Goal: Task Accomplishment & Management: Use online tool/utility

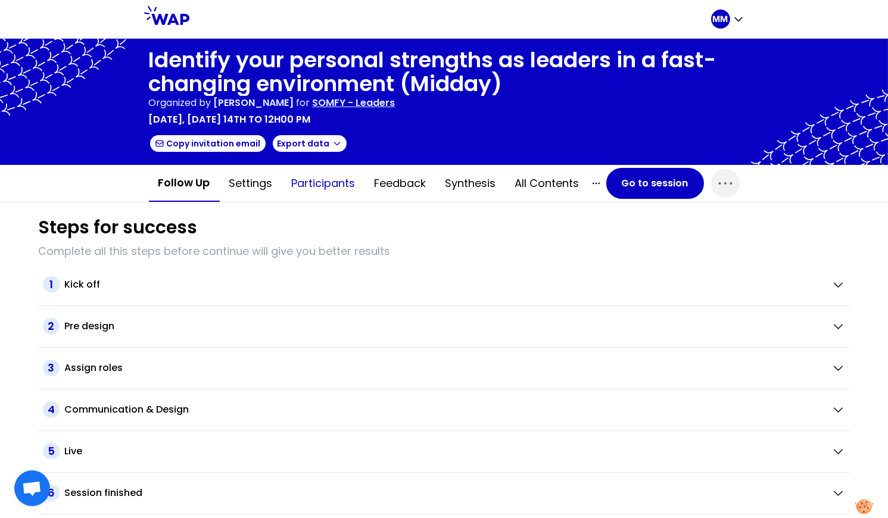
click at [335, 189] on button "Participants" at bounding box center [323, 184] width 83 height 36
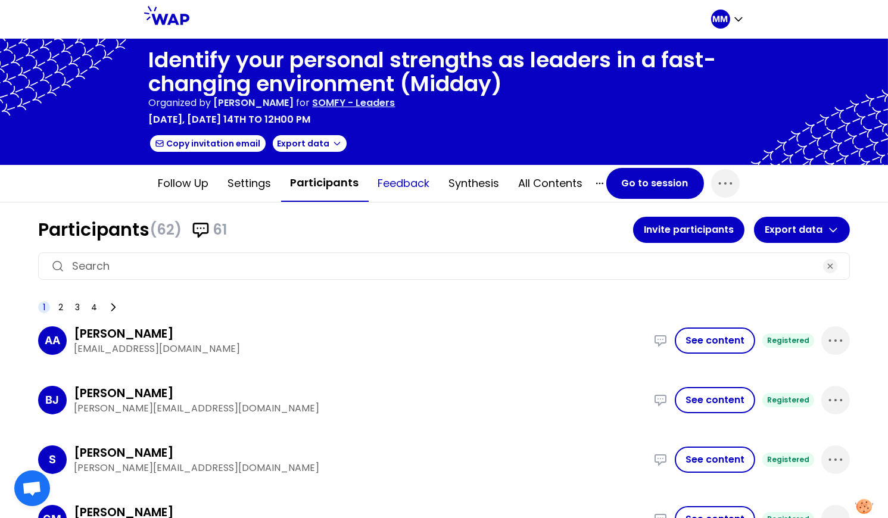
click at [402, 186] on button "Feedback" at bounding box center [404, 184] width 71 height 36
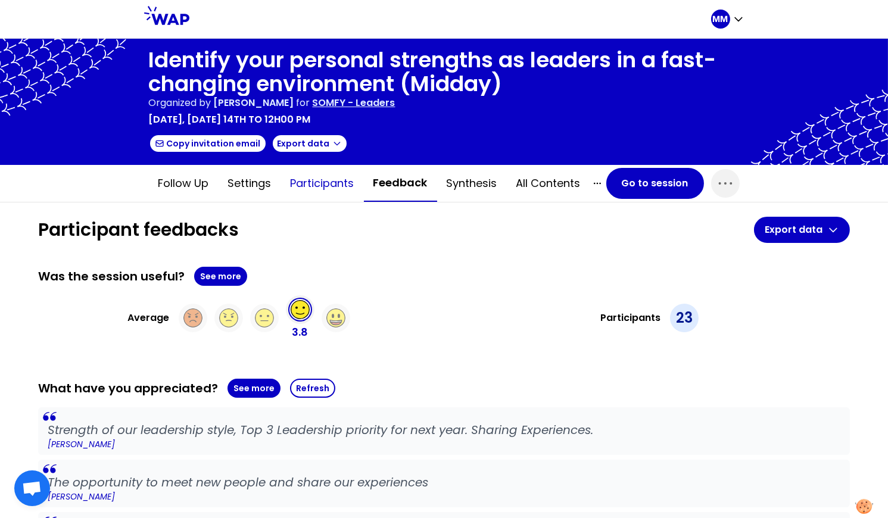
click at [310, 184] on button "Participants" at bounding box center [322, 184] width 83 height 36
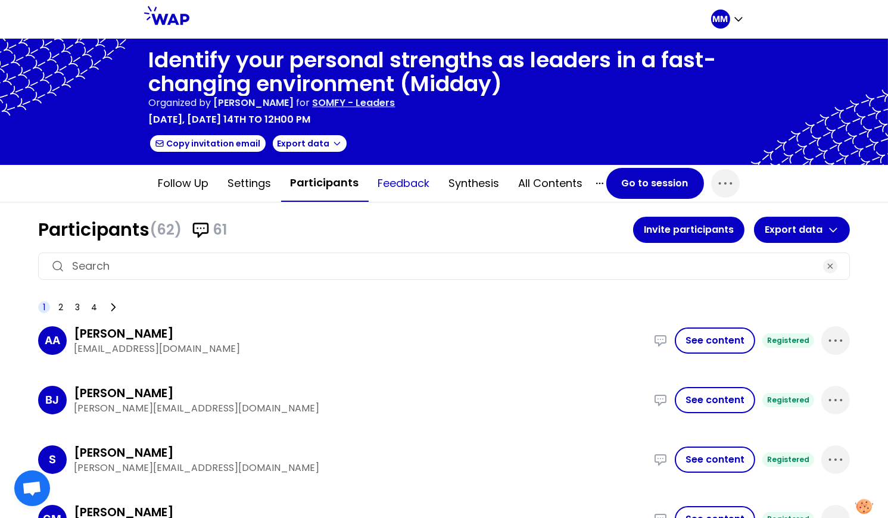
click at [408, 184] on button "Feedback" at bounding box center [404, 184] width 71 height 36
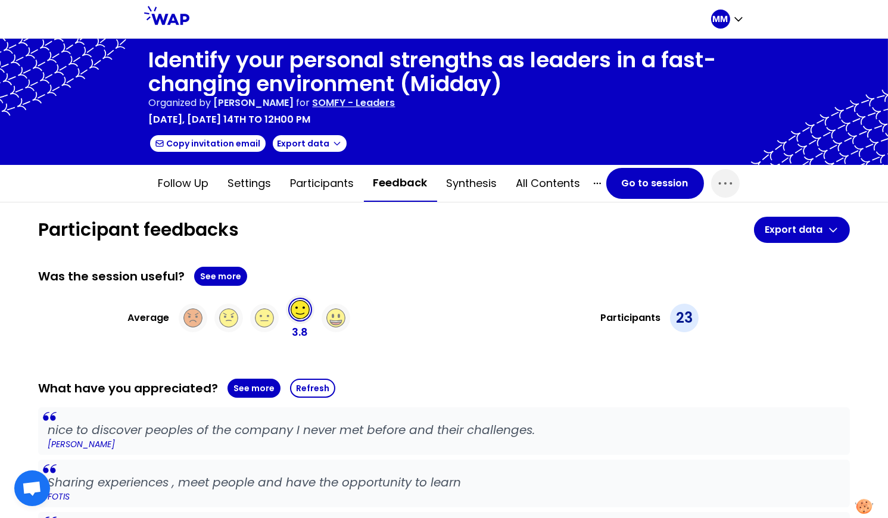
drag, startPoint x: 717, startPoint y: 174, endPoint x: 716, endPoint y: 203, distance: 28.6
click at [717, 174] on icon "button" at bounding box center [725, 183] width 19 height 19
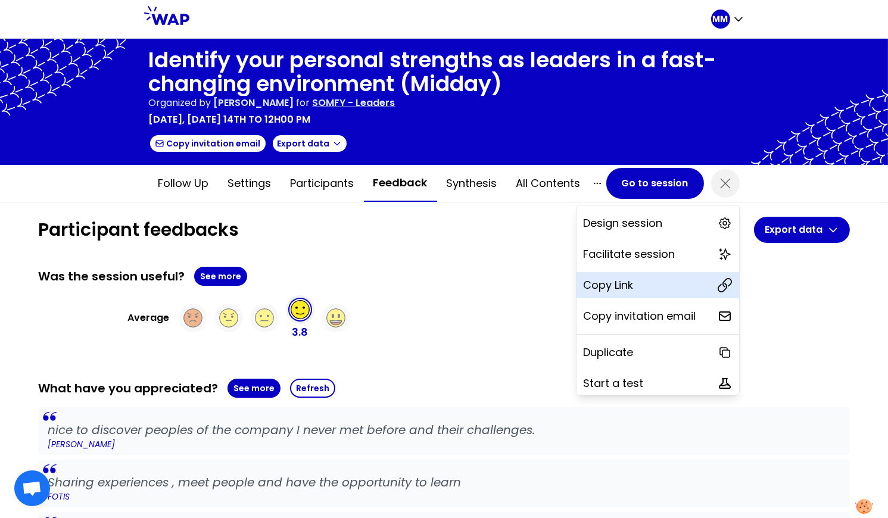
click at [656, 294] on div "Copy Link" at bounding box center [658, 285] width 163 height 26
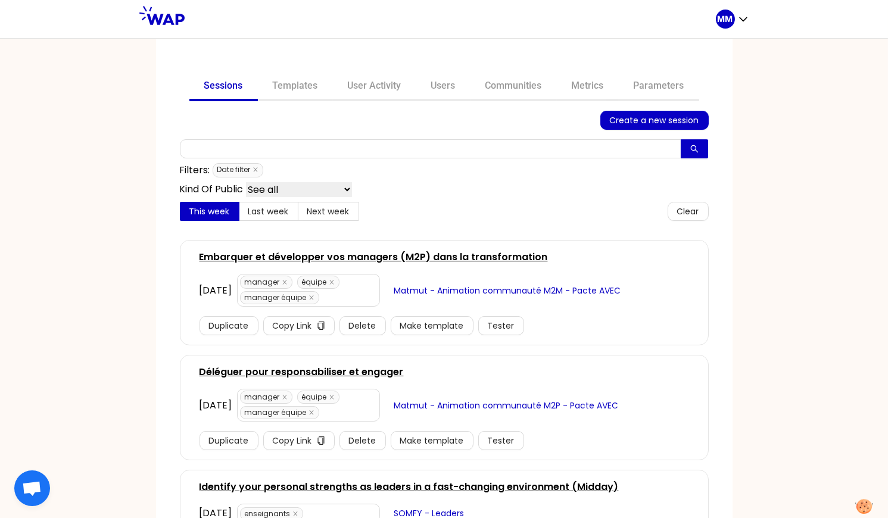
drag, startPoint x: 514, startPoint y: 85, endPoint x: 487, endPoint y: 108, distance: 35.1
click at [514, 85] on link "Communities" at bounding box center [514, 87] width 86 height 29
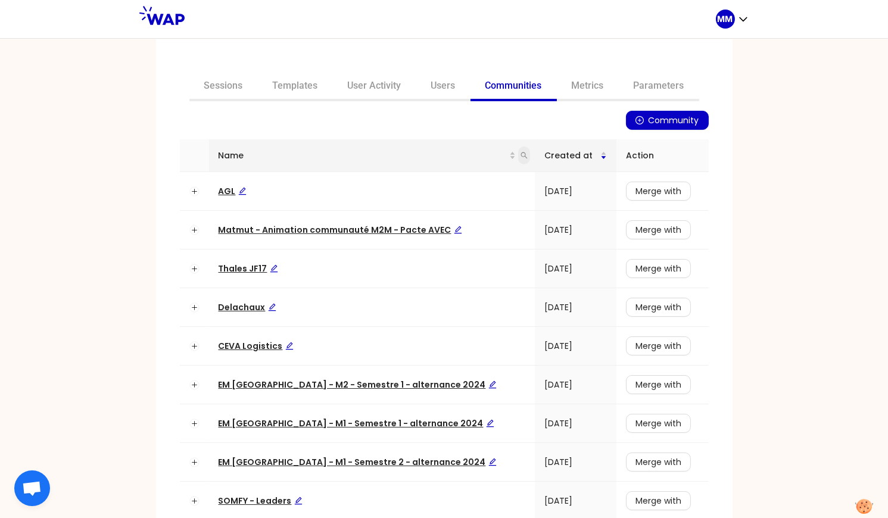
click at [521, 155] on icon "search" at bounding box center [524, 155] width 7 height 7
type input "op"
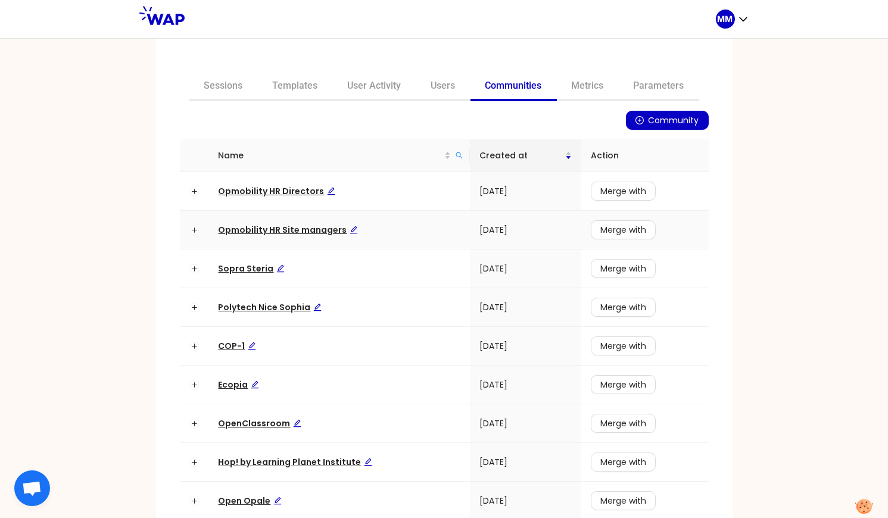
click at [285, 229] on span "Opmobility HR Site managers" at bounding box center [288, 230] width 139 height 12
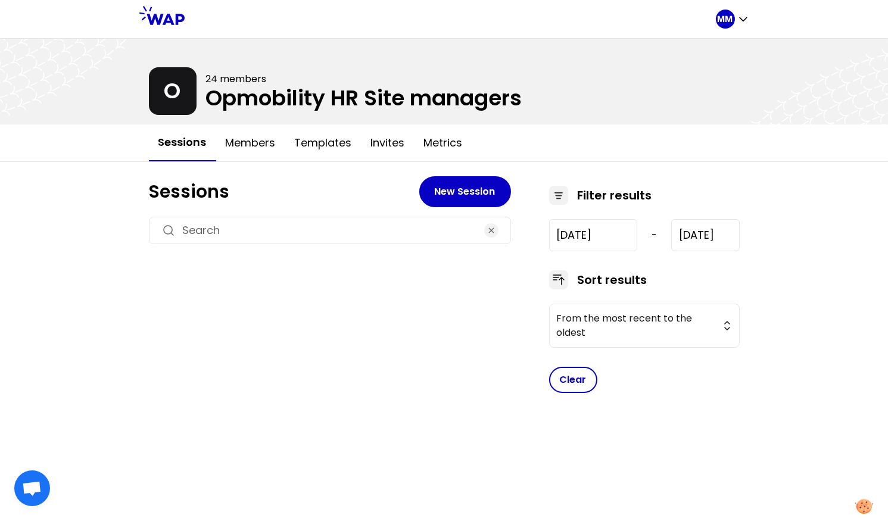
type input "[DATE]"
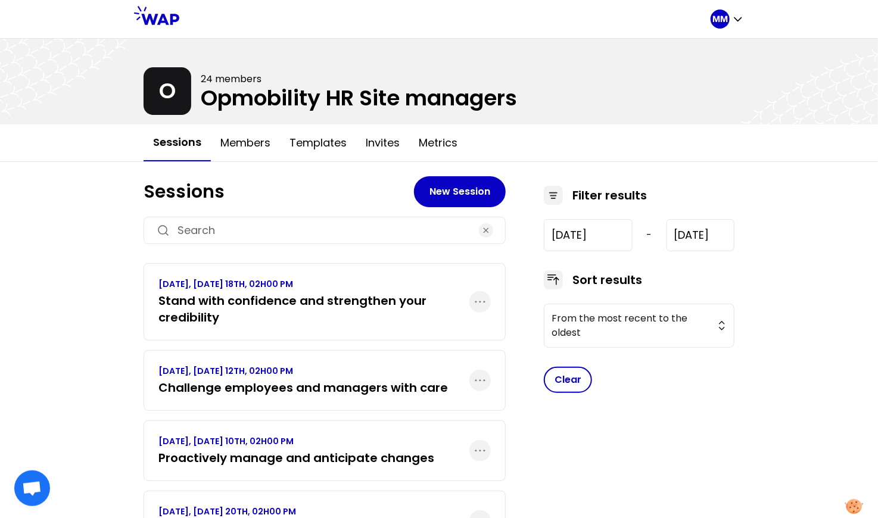
click at [360, 304] on h3 "Stand with confidence and strengthen your credibility" at bounding box center [313, 309] width 311 height 33
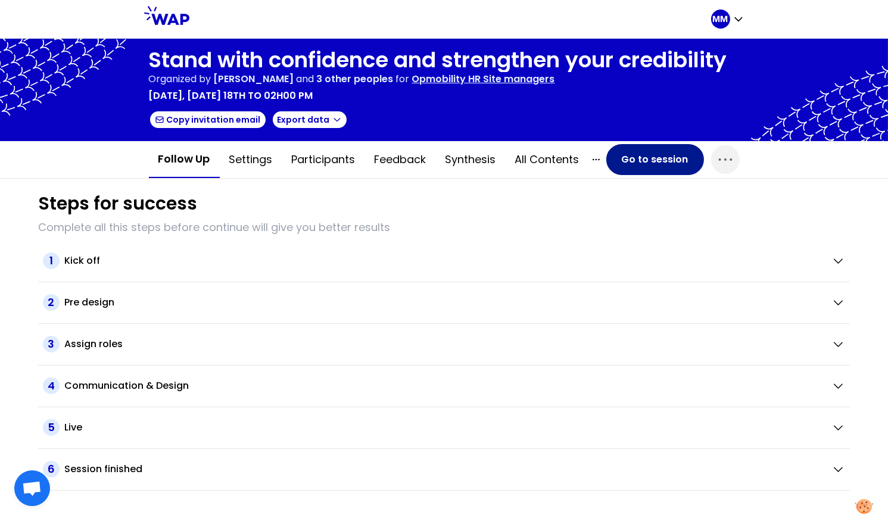
click at [622, 163] on button "Go to session" at bounding box center [656, 159] width 98 height 31
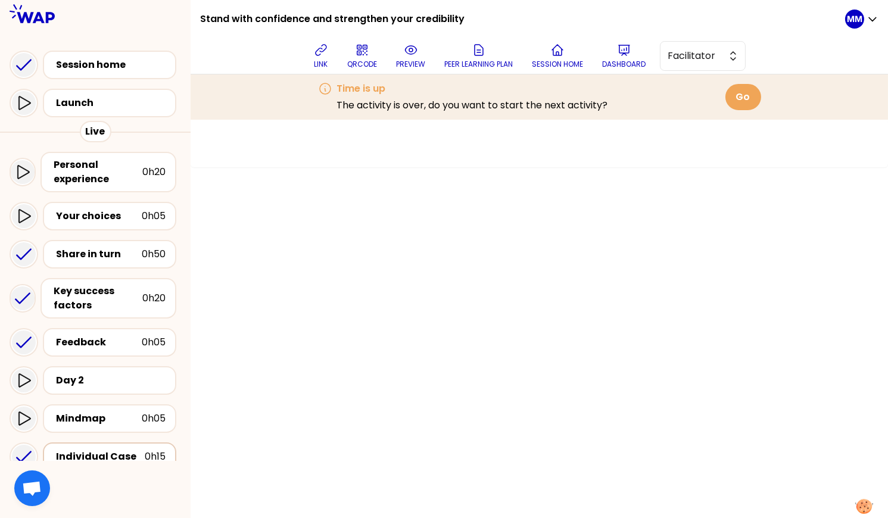
click at [117, 451] on div "Individual Case" at bounding box center [100, 457] width 89 height 14
